Goal: Transaction & Acquisition: Purchase product/service

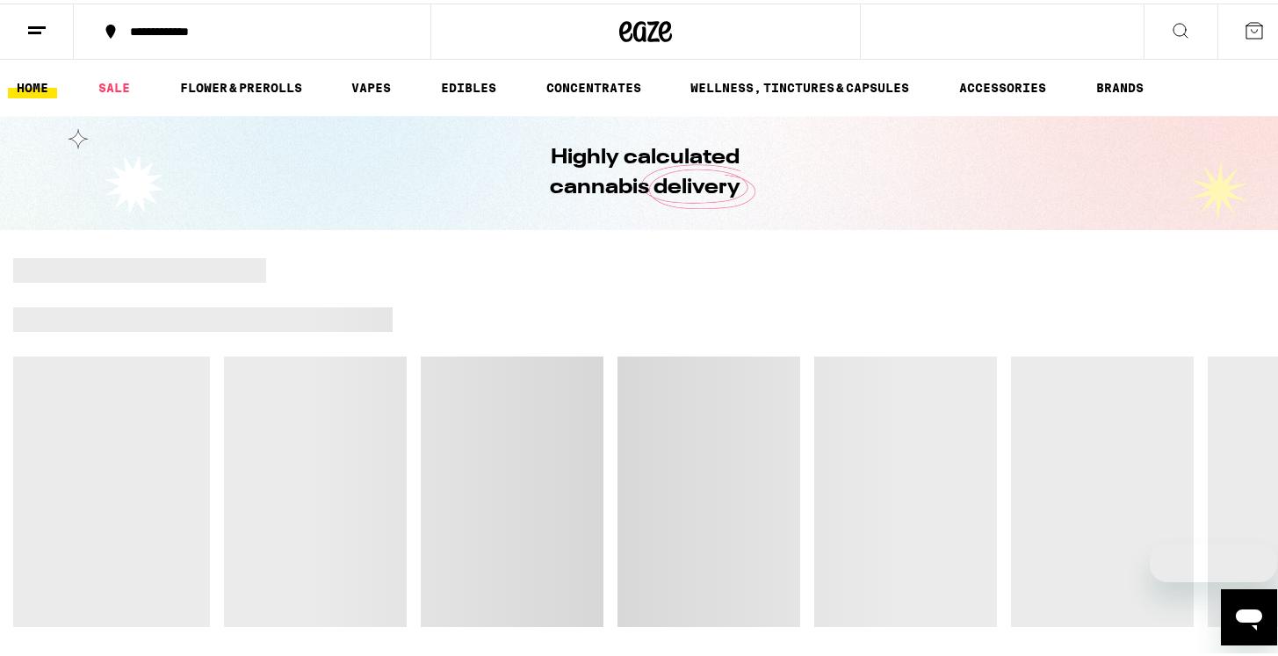
click at [587, 276] on div at bounding box center [772, 267] width 1012 height 25
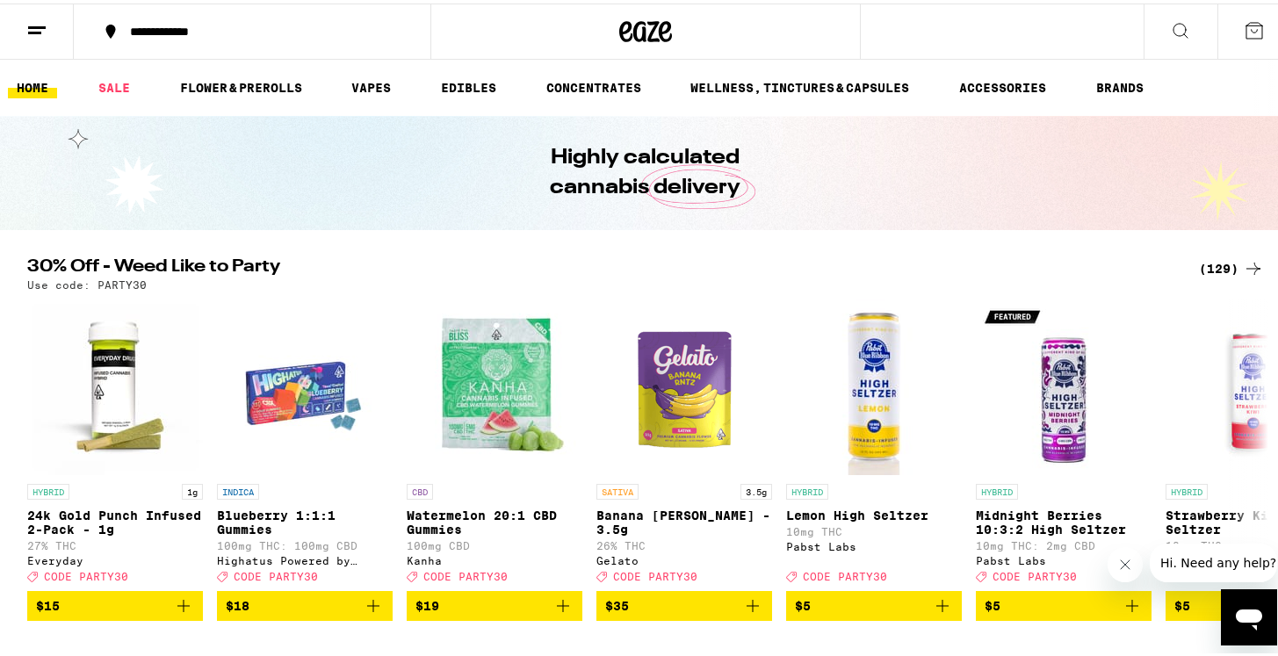
click at [1218, 273] on div "(129)" at bounding box center [1231, 265] width 65 height 21
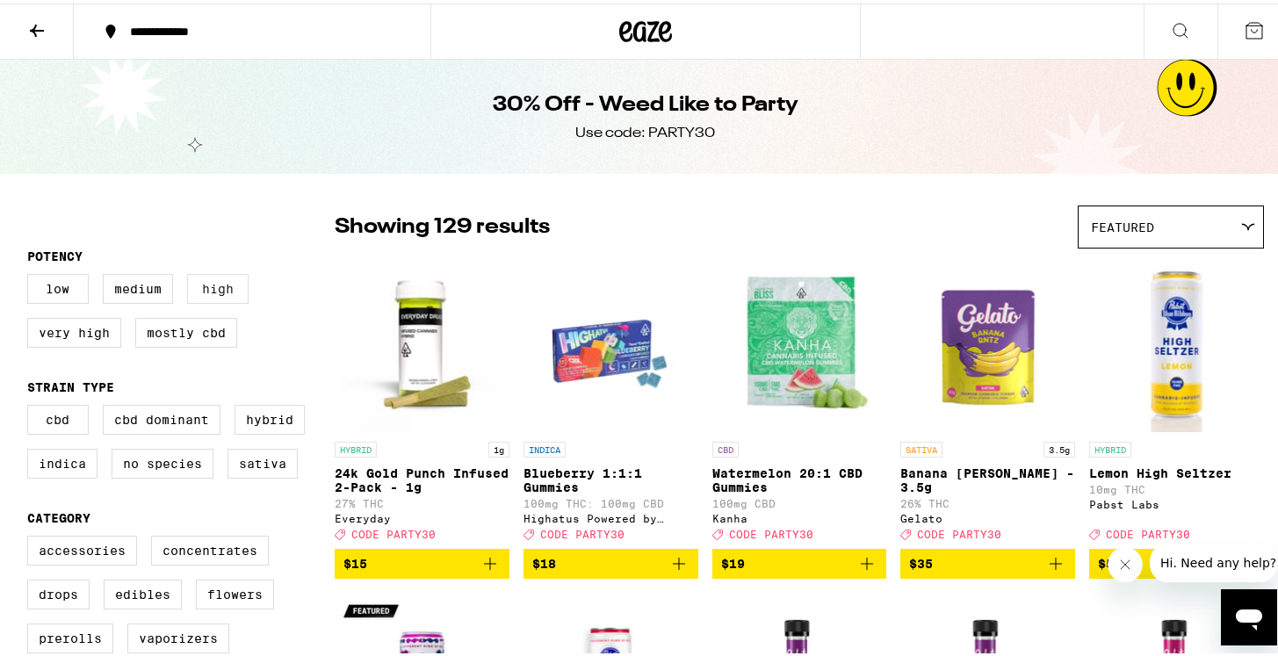
click at [220, 300] on label "High" at bounding box center [217, 286] width 61 height 30
click at [32, 274] on input "High" at bounding box center [31, 273] width 1 height 1
checkbox input "true"
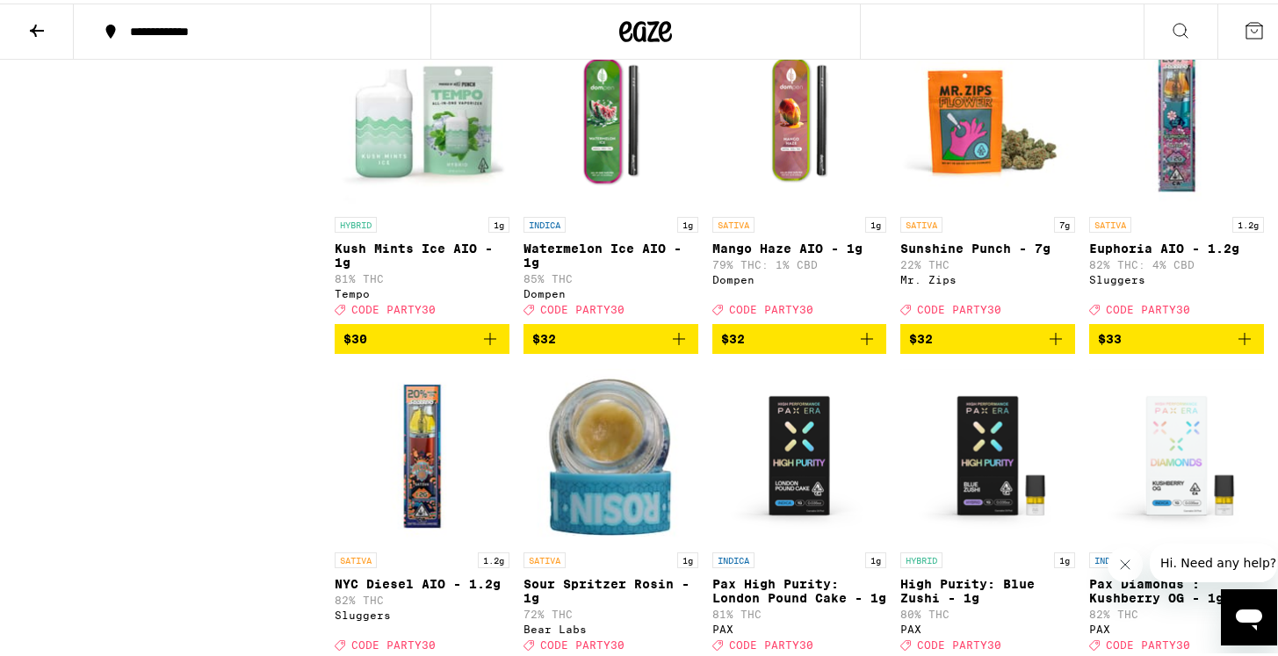
scroll to position [1566, 0]
